Goal: Task Accomplishment & Management: Use online tool/utility

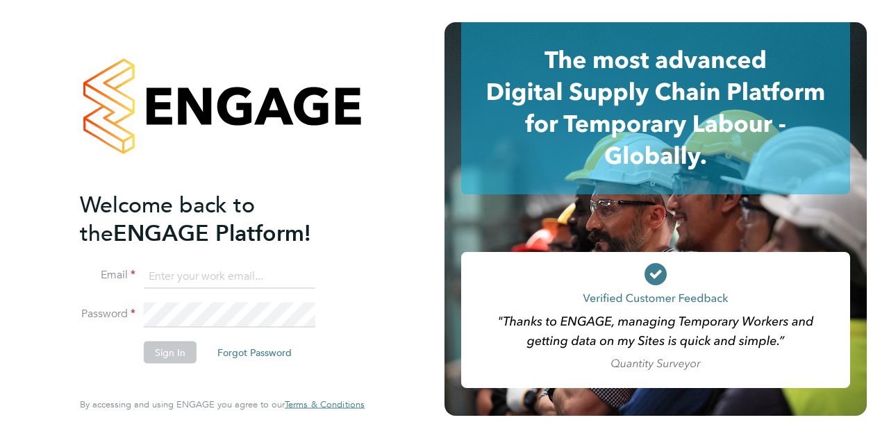
click at [221, 279] on input at bounding box center [229, 276] width 171 height 25
type input "[PERSON_NAME][EMAIL_ADDRESS][PERSON_NAME][DOMAIN_NAME]"
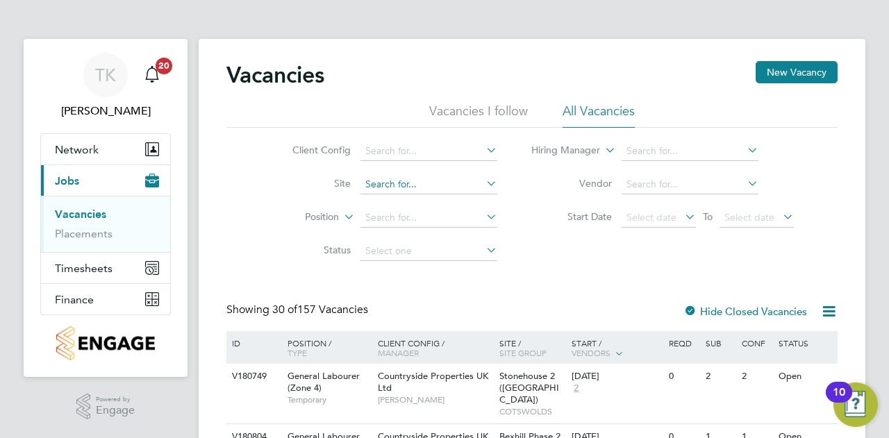
click at [389, 178] on input at bounding box center [428, 184] width 137 height 19
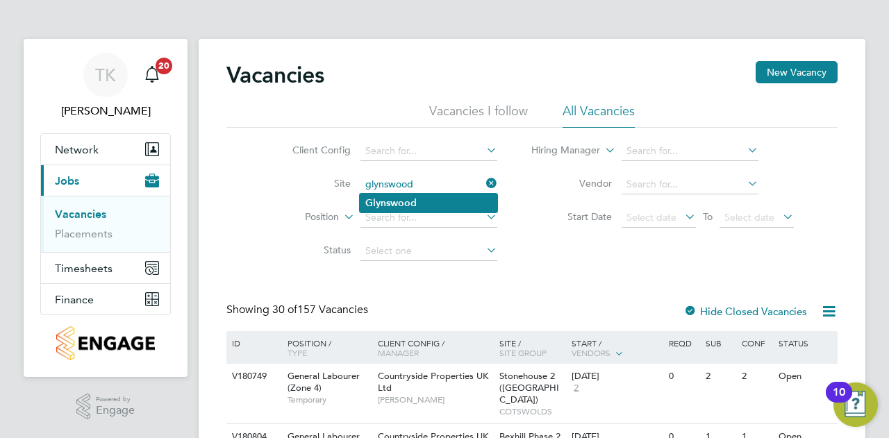
click at [418, 196] on li "Glynswood" at bounding box center [428, 203] width 137 height 19
type input "Glynswood"
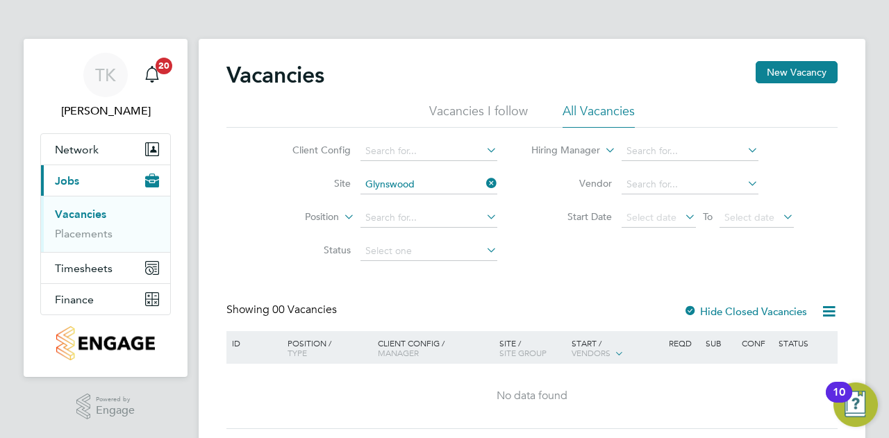
click at [694, 312] on div at bounding box center [690, 312] width 14 height 14
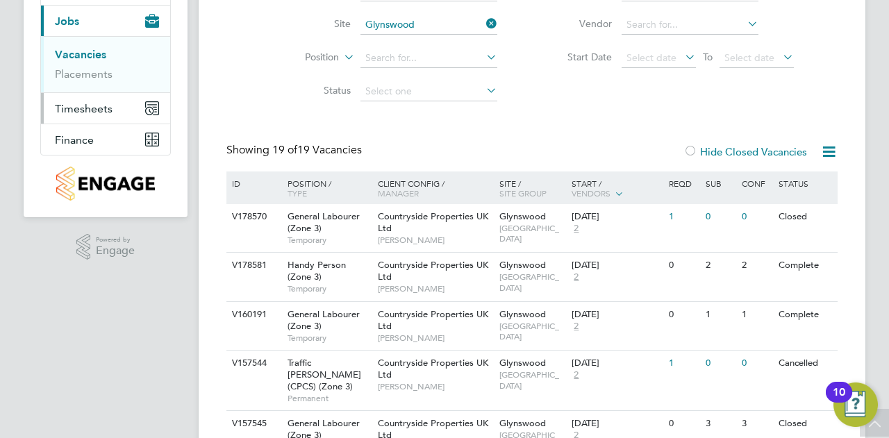
scroll to position [139, 0]
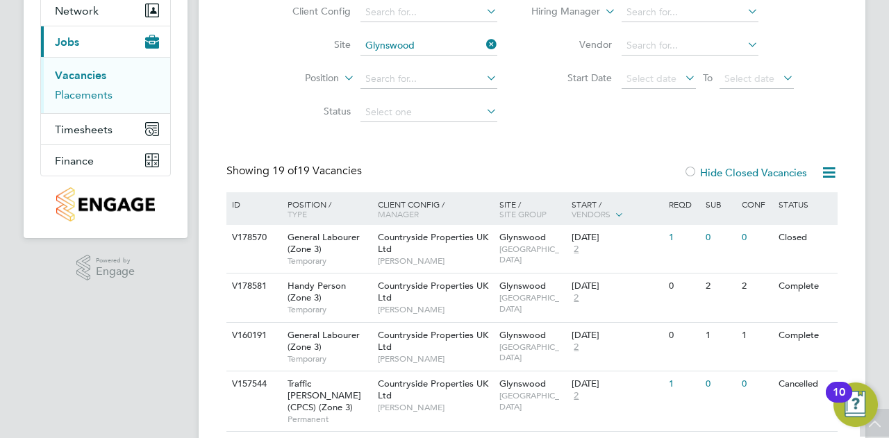
click at [96, 99] on link "Placements" at bounding box center [84, 94] width 58 height 13
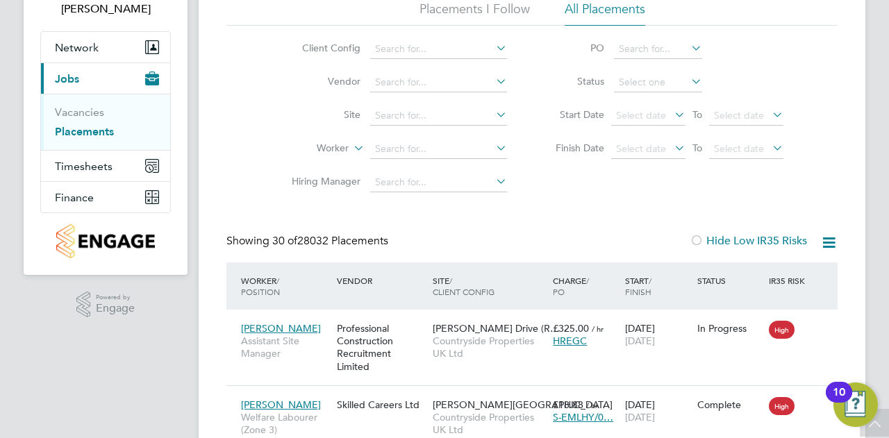
click at [403, 126] on li "Site" at bounding box center [393, 115] width 261 height 33
click at [403, 116] on input at bounding box center [438, 115] width 137 height 19
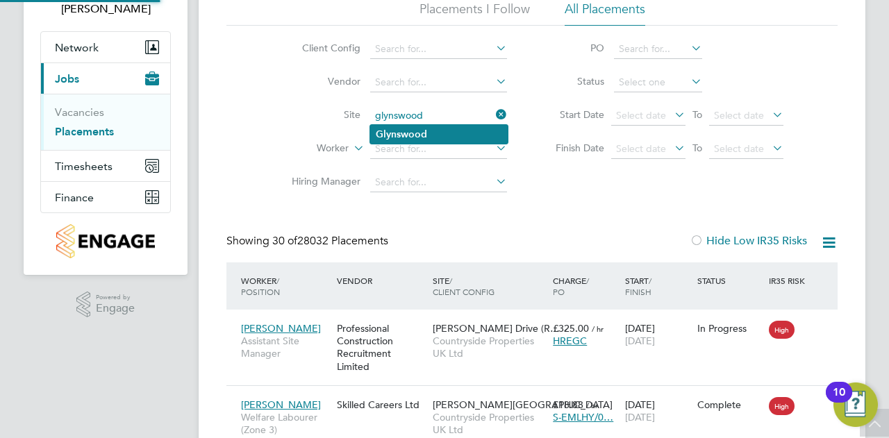
click at [421, 135] on b "Glynswood" at bounding box center [401, 134] width 51 height 12
type input "Glynswood"
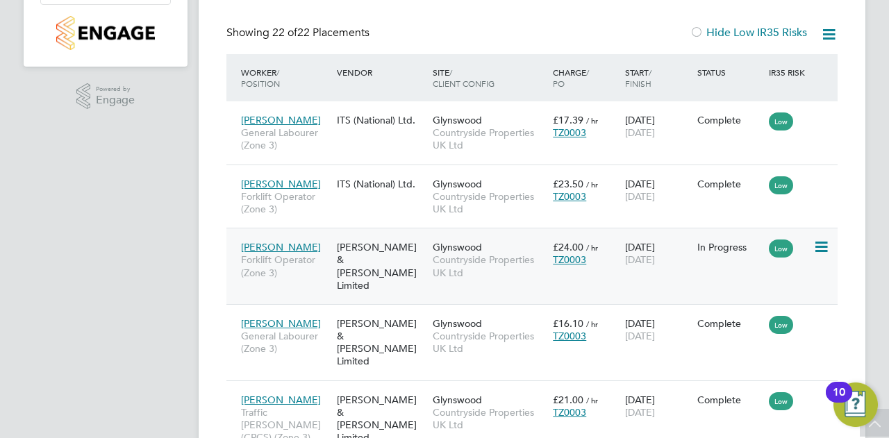
click at [814, 245] on icon at bounding box center [820, 247] width 14 height 17
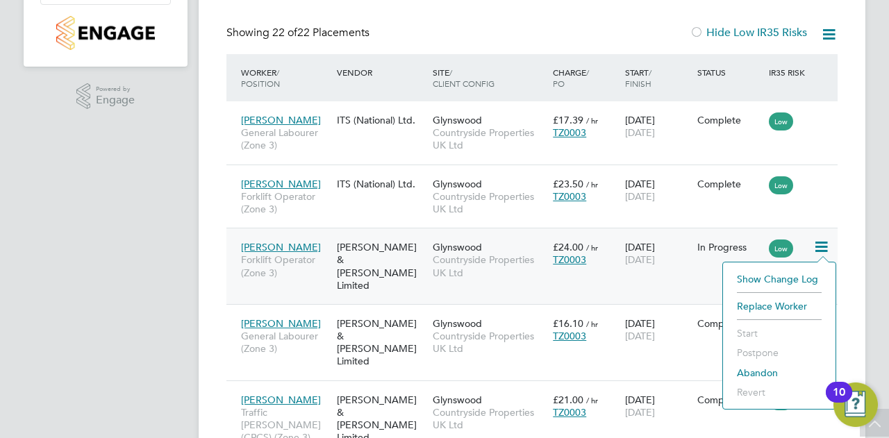
click at [765, 309] on li "Replace Worker" at bounding box center [779, 305] width 99 height 19
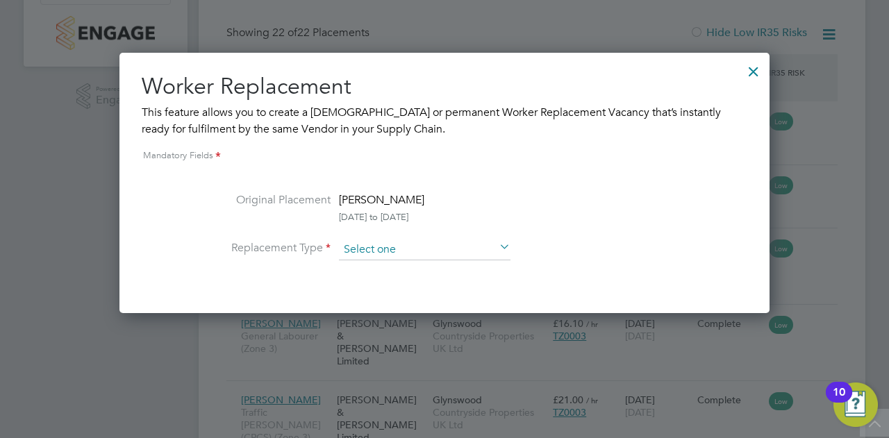
click at [408, 242] on input at bounding box center [424, 250] width 171 height 21
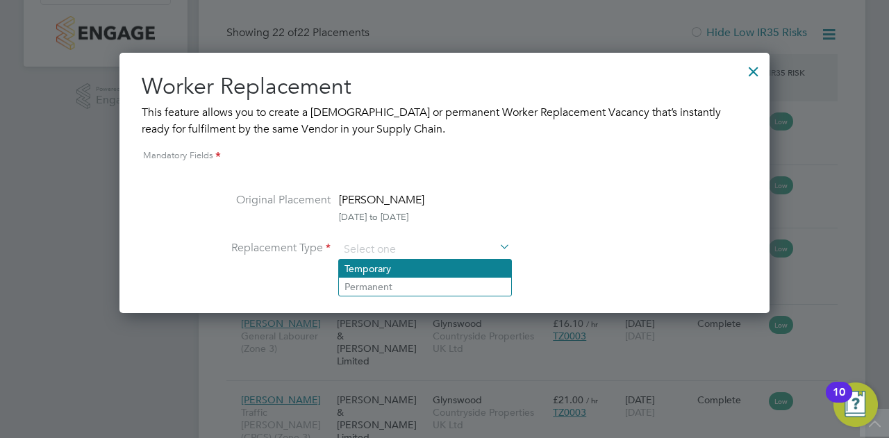
click at [408, 268] on li "Temporary" at bounding box center [425, 269] width 172 height 18
type input "Temporary"
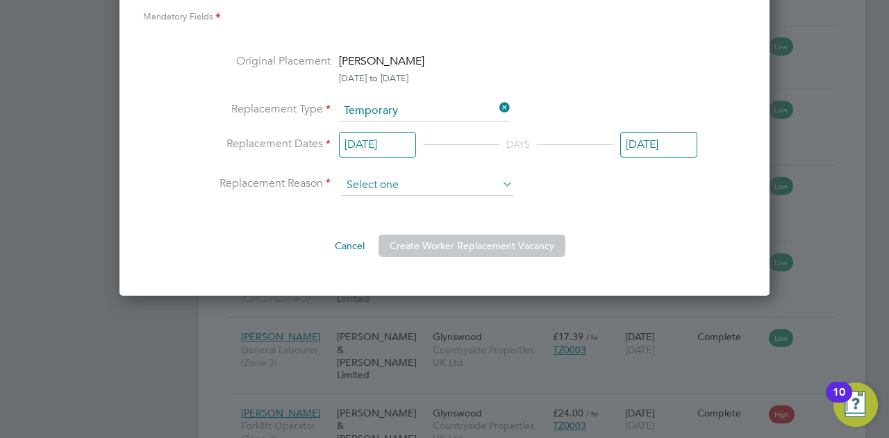
click at [386, 188] on input at bounding box center [427, 185] width 171 height 21
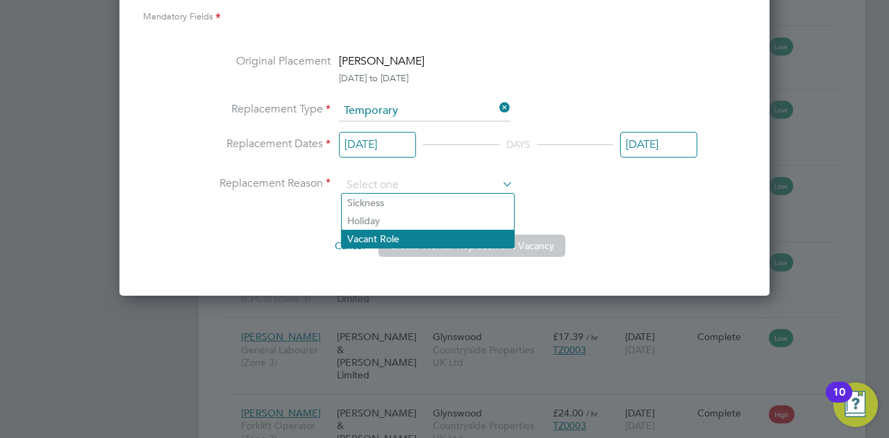
click at [403, 235] on li "Vacant Role" at bounding box center [428, 239] width 172 height 18
type input "Vacant Role"
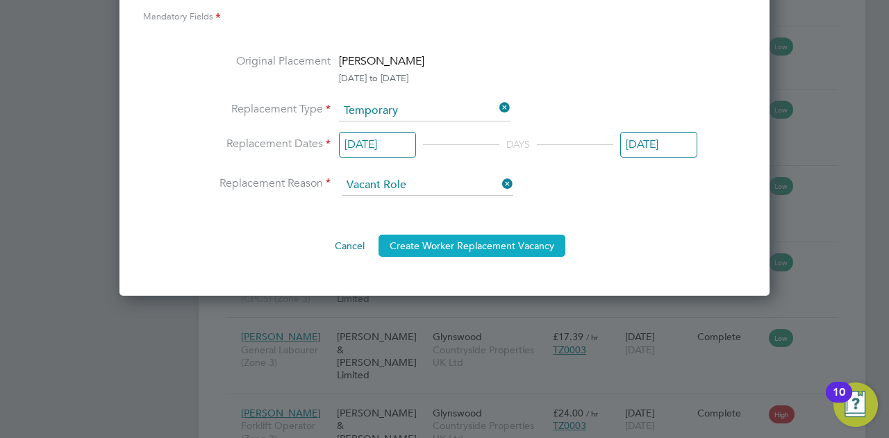
click at [444, 244] on button "Create Worker Replacement Vacancy" at bounding box center [471, 246] width 187 height 22
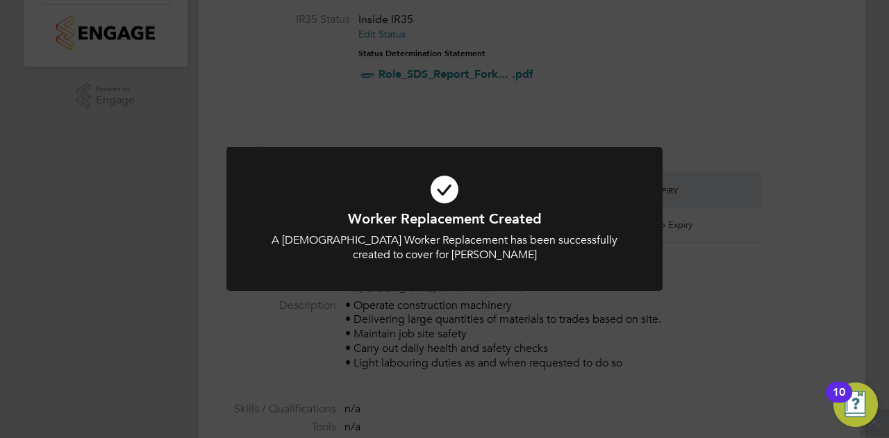
click at [449, 281] on div at bounding box center [444, 219] width 436 height 144
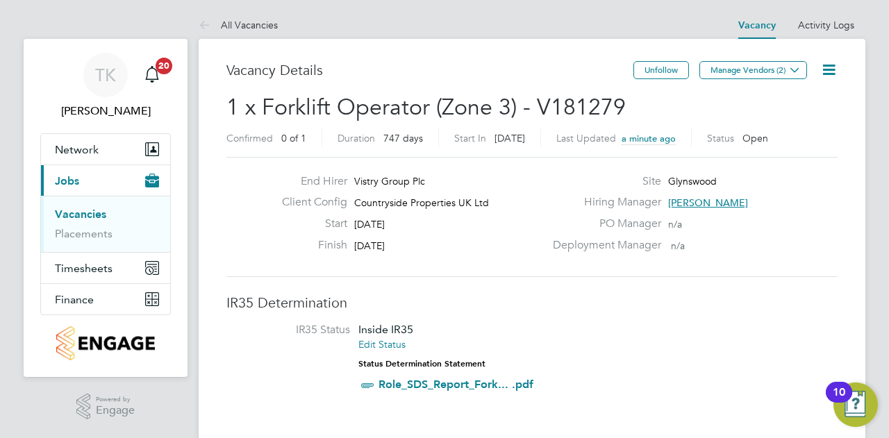
drag, startPoint x: 411, startPoint y: 246, endPoint x: 296, endPoint y: 181, distance: 132.4
click at [296, 181] on div "End Hirer Vistry Group Plc Client Config Countryside Properties UK Ltd Start 13…" at bounding box center [408, 216] width 274 height 85
click at [466, 264] on div "End Hirer Vistry Group Plc Client Config Countryside Properties UK Ltd Start 13…" at bounding box center [531, 217] width 611 height 120
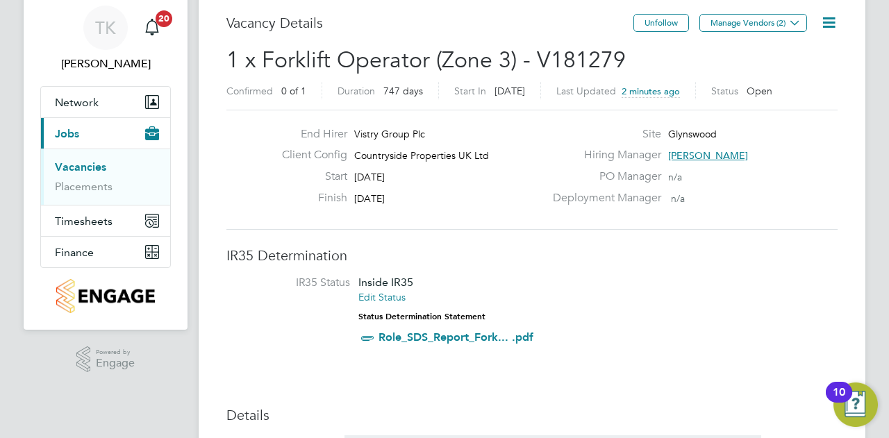
scroll to position [69, 0]
